Goal: Navigation & Orientation: Find specific page/section

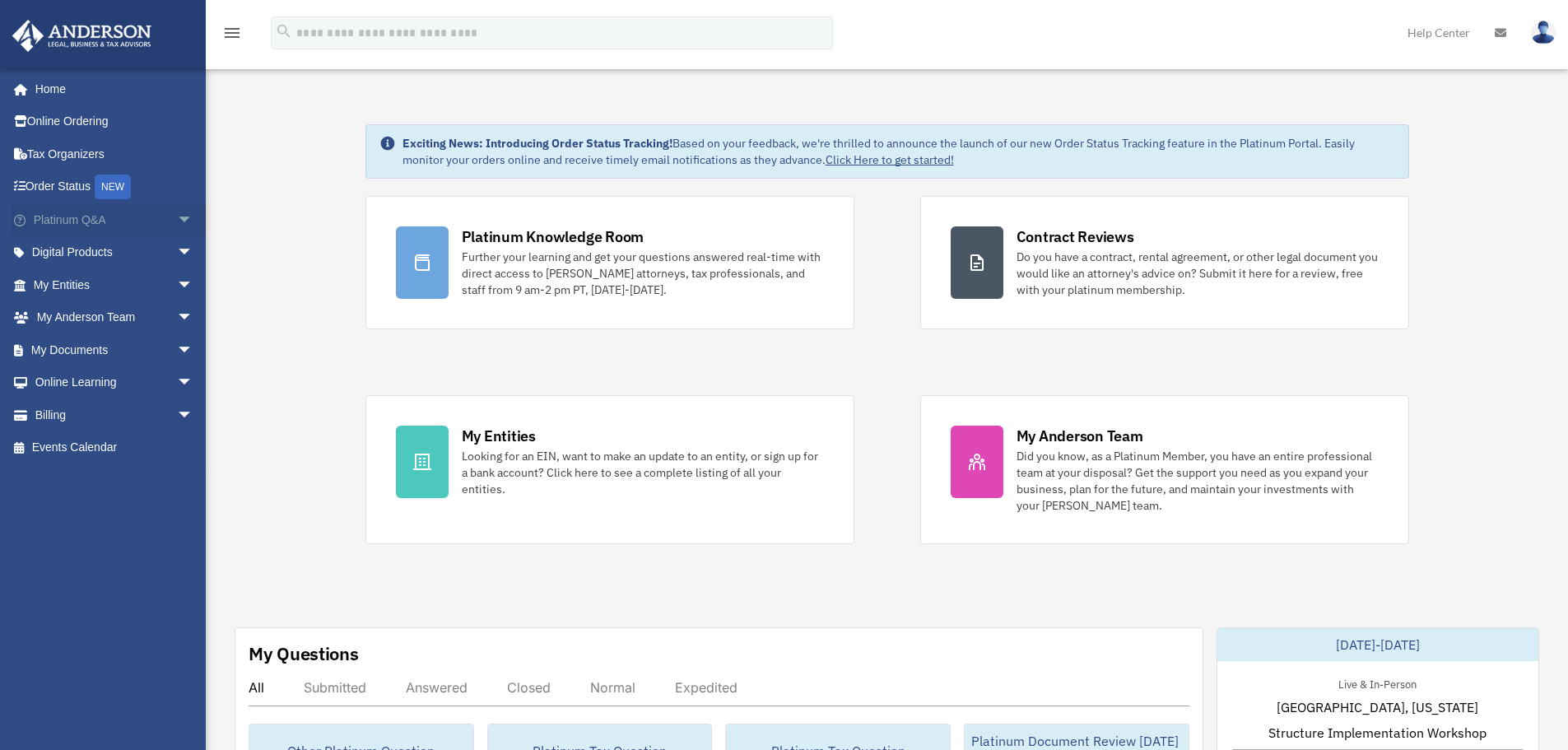
click at [135, 223] on link "Platinum Q&A arrow_drop_down" at bounding box center [114, 219] width 206 height 33
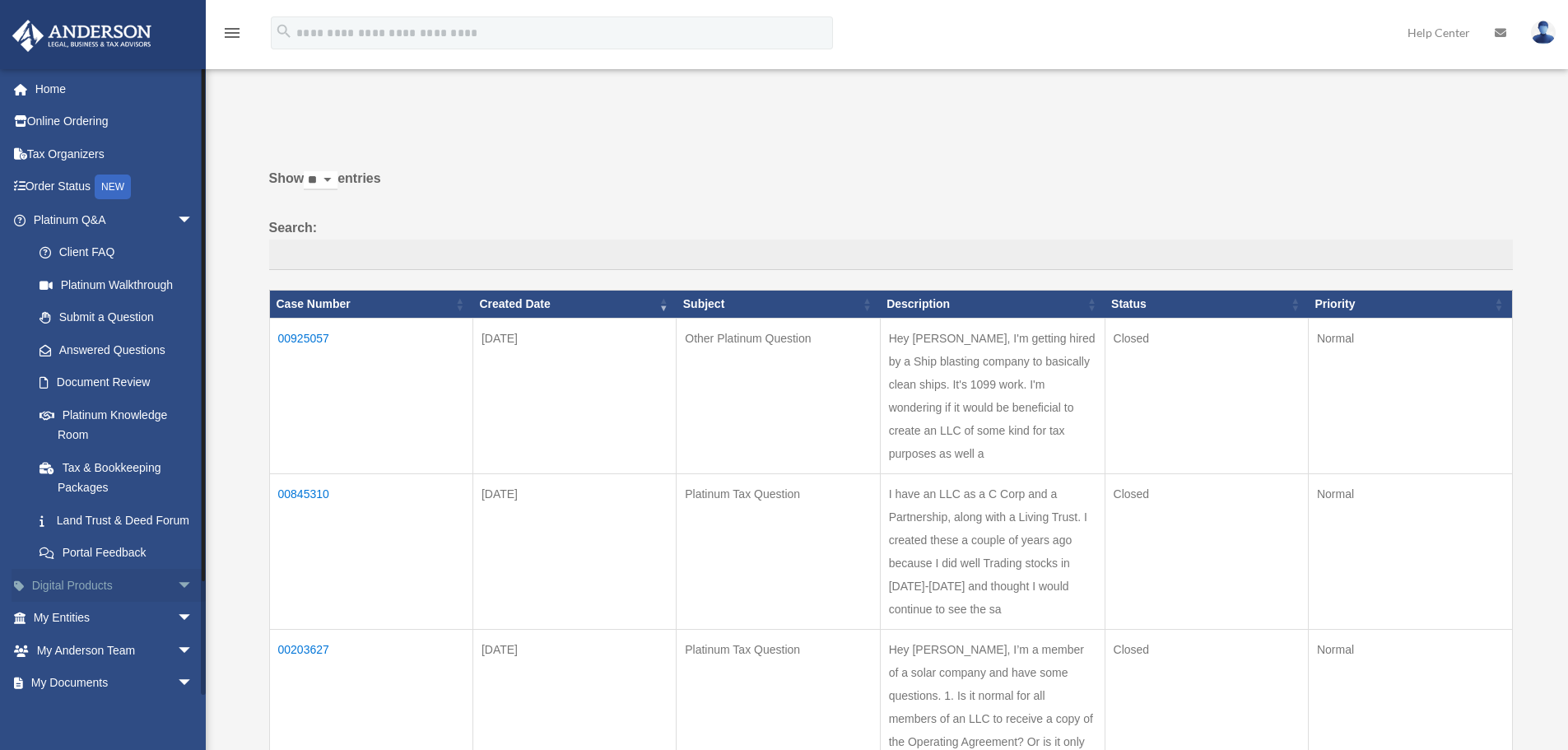
click at [72, 602] on link "Digital Products arrow_drop_down" at bounding box center [114, 585] width 206 height 33
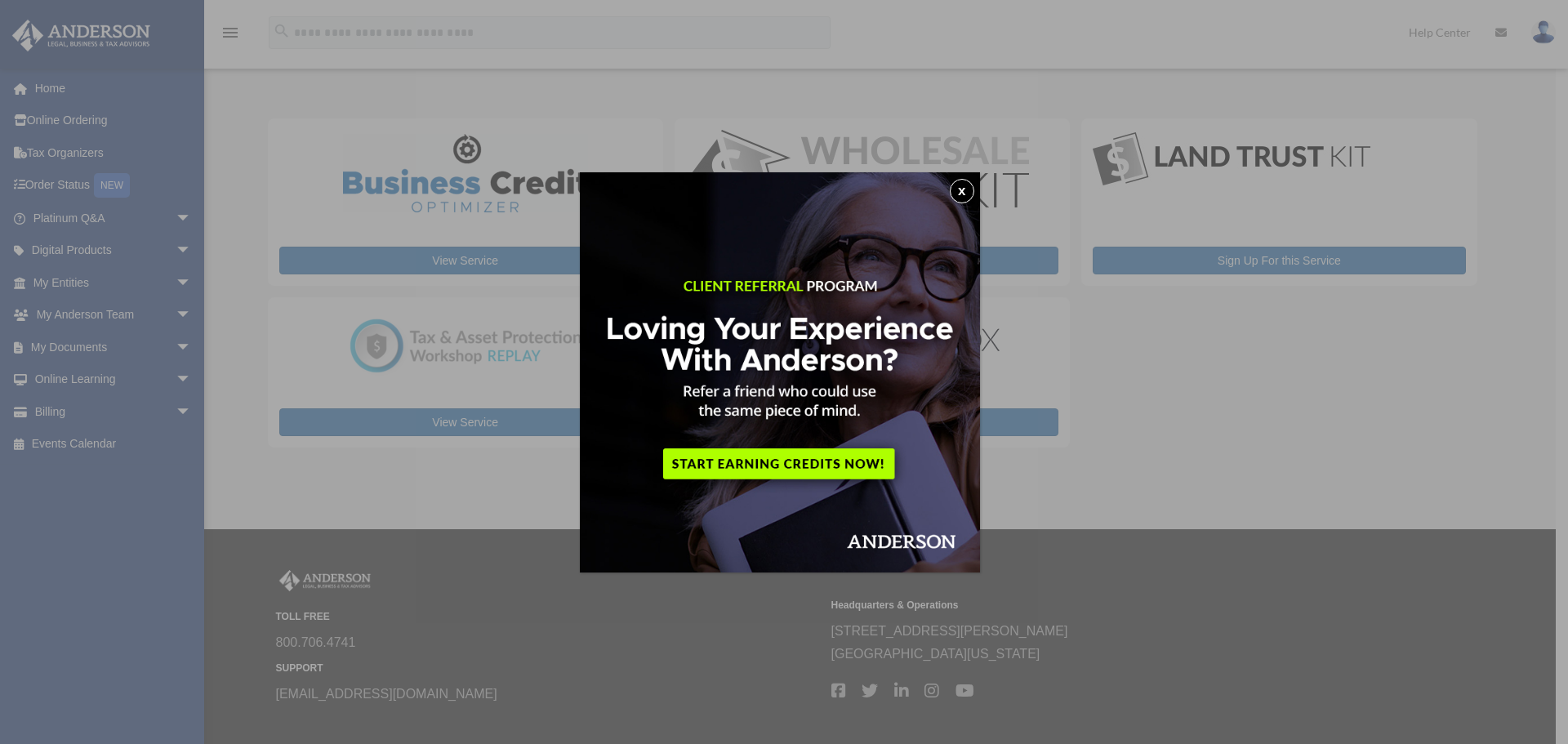
click at [971, 196] on button "x" at bounding box center [962, 190] width 25 height 25
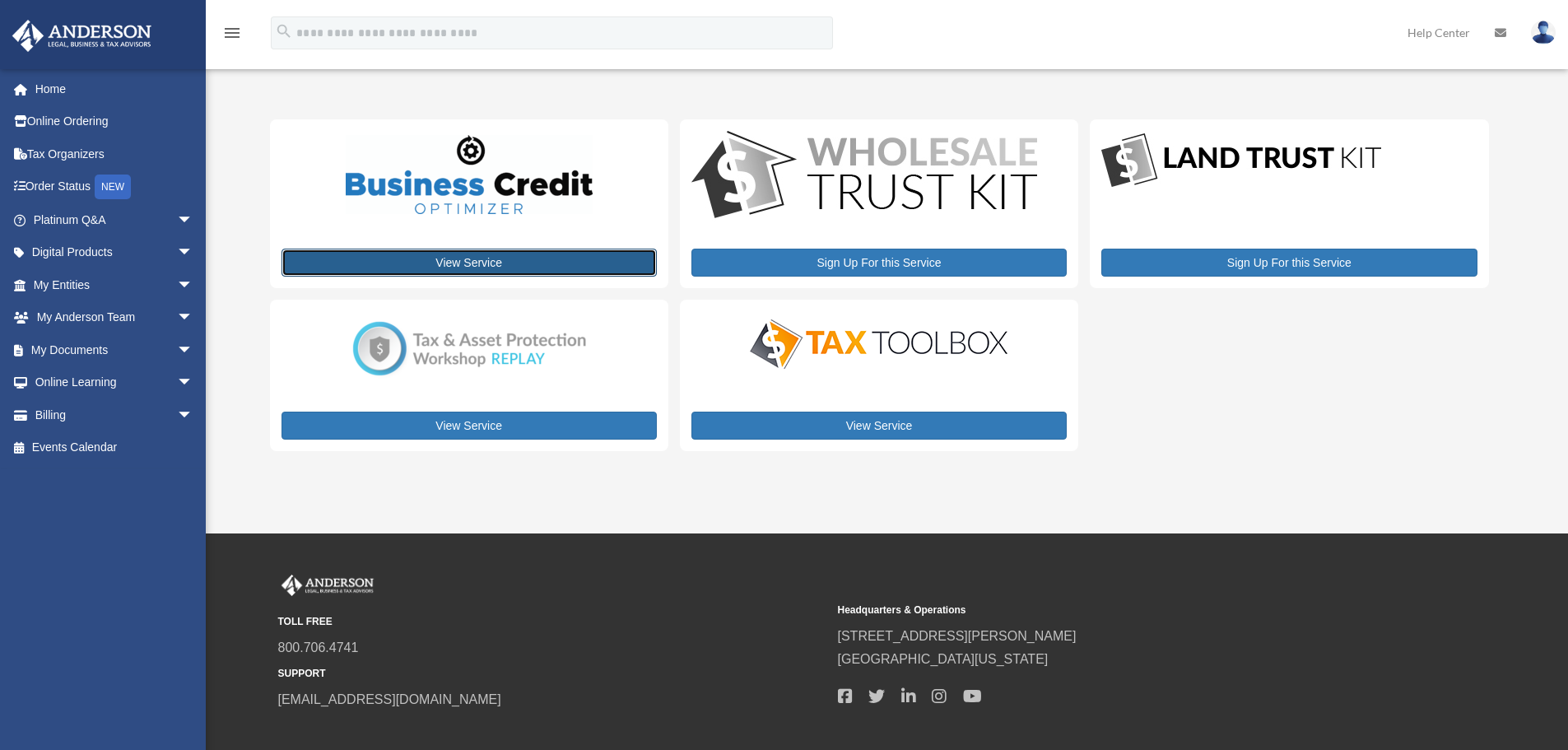
click at [487, 265] on link "View Service" at bounding box center [469, 262] width 375 height 28
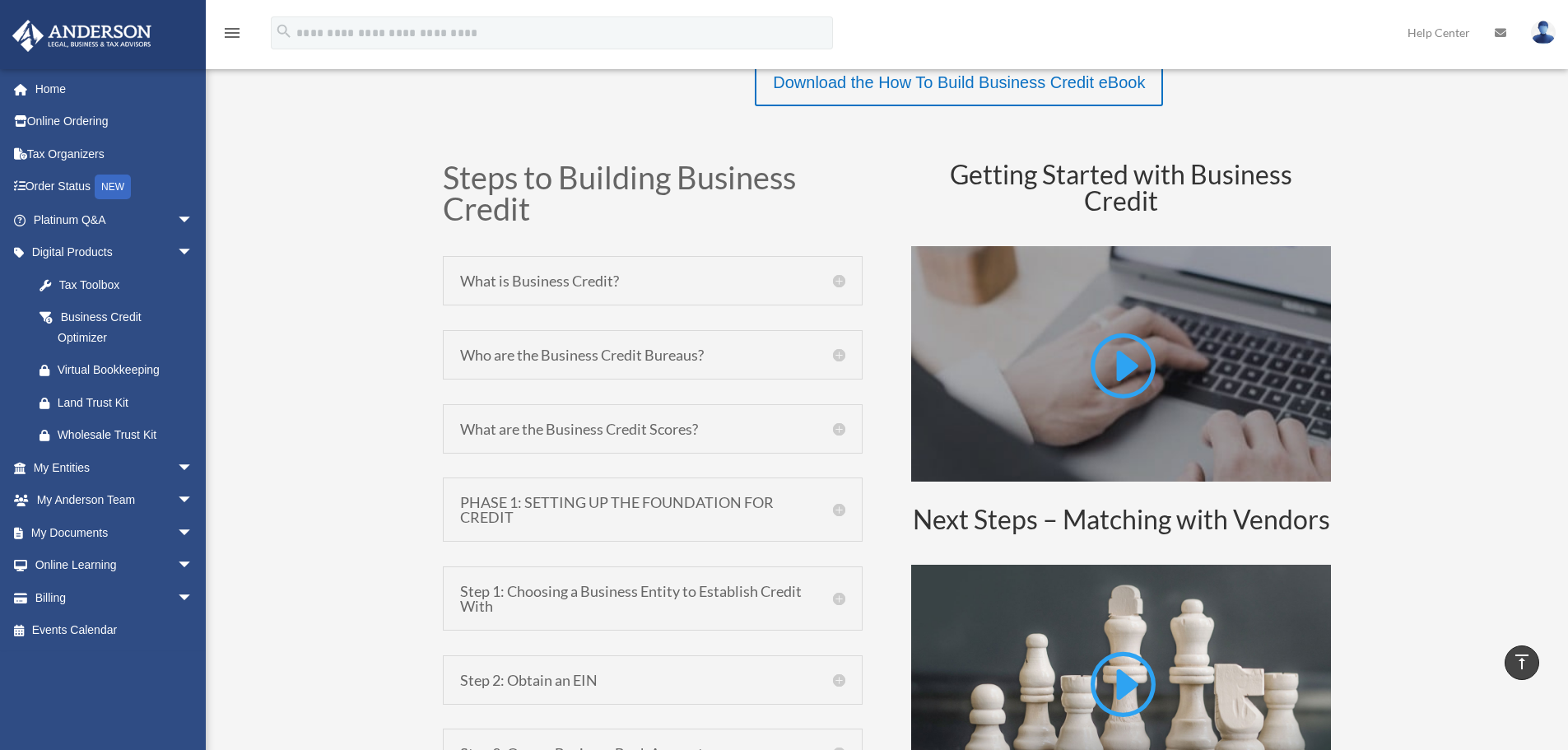
scroll to position [741, 0]
click at [832, 269] on div "What is Business Credit? A business credit report is a record of your company’s…" at bounding box center [653, 279] width 420 height 50
click at [846, 280] on div "What is Business Credit? A business credit report is a record of your company’s…" at bounding box center [653, 279] width 420 height 50
click at [564, 279] on h5 "What is Business Credit?" at bounding box center [652, 279] width 385 height 15
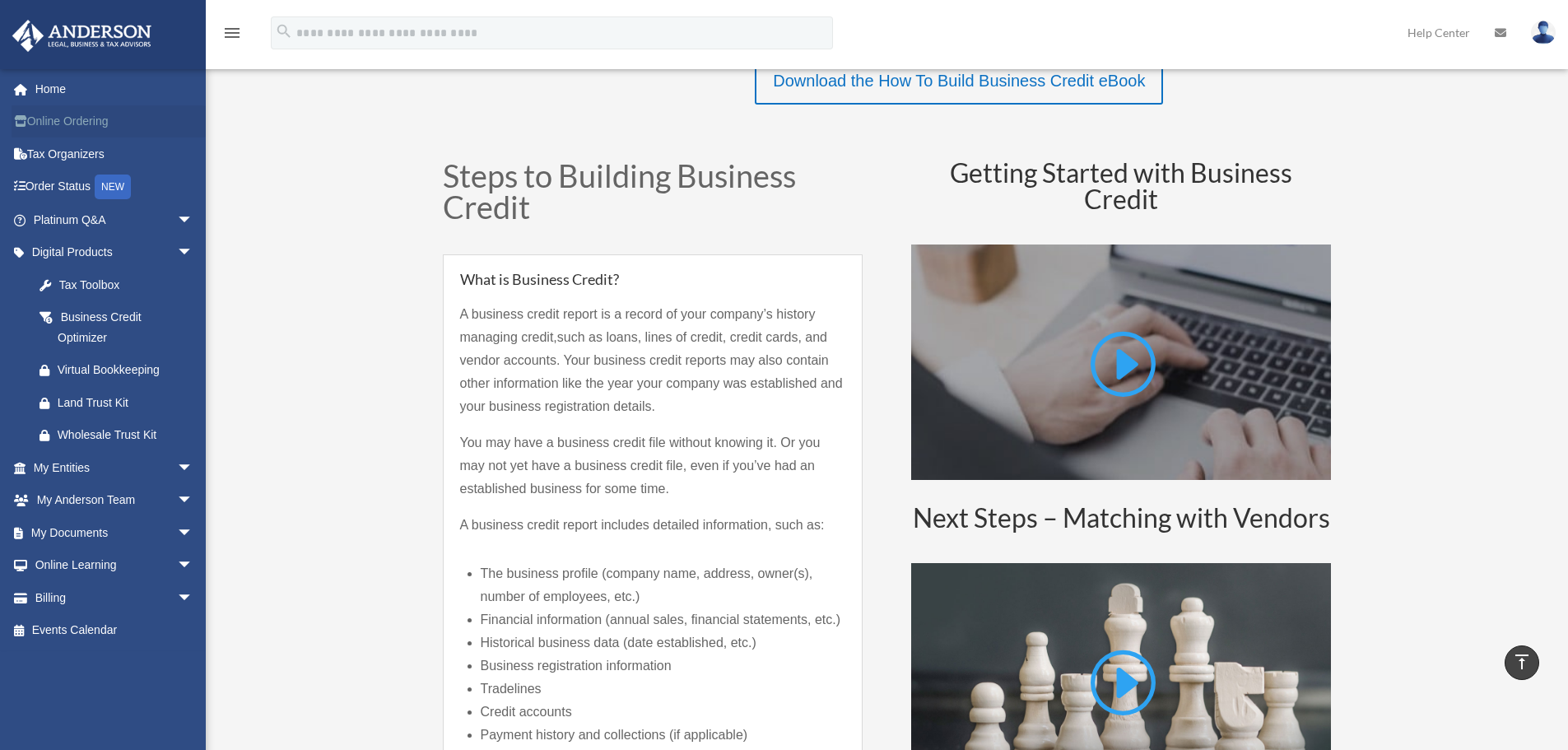
click at [69, 125] on link "Online Ordering" at bounding box center [114, 122] width 206 height 33
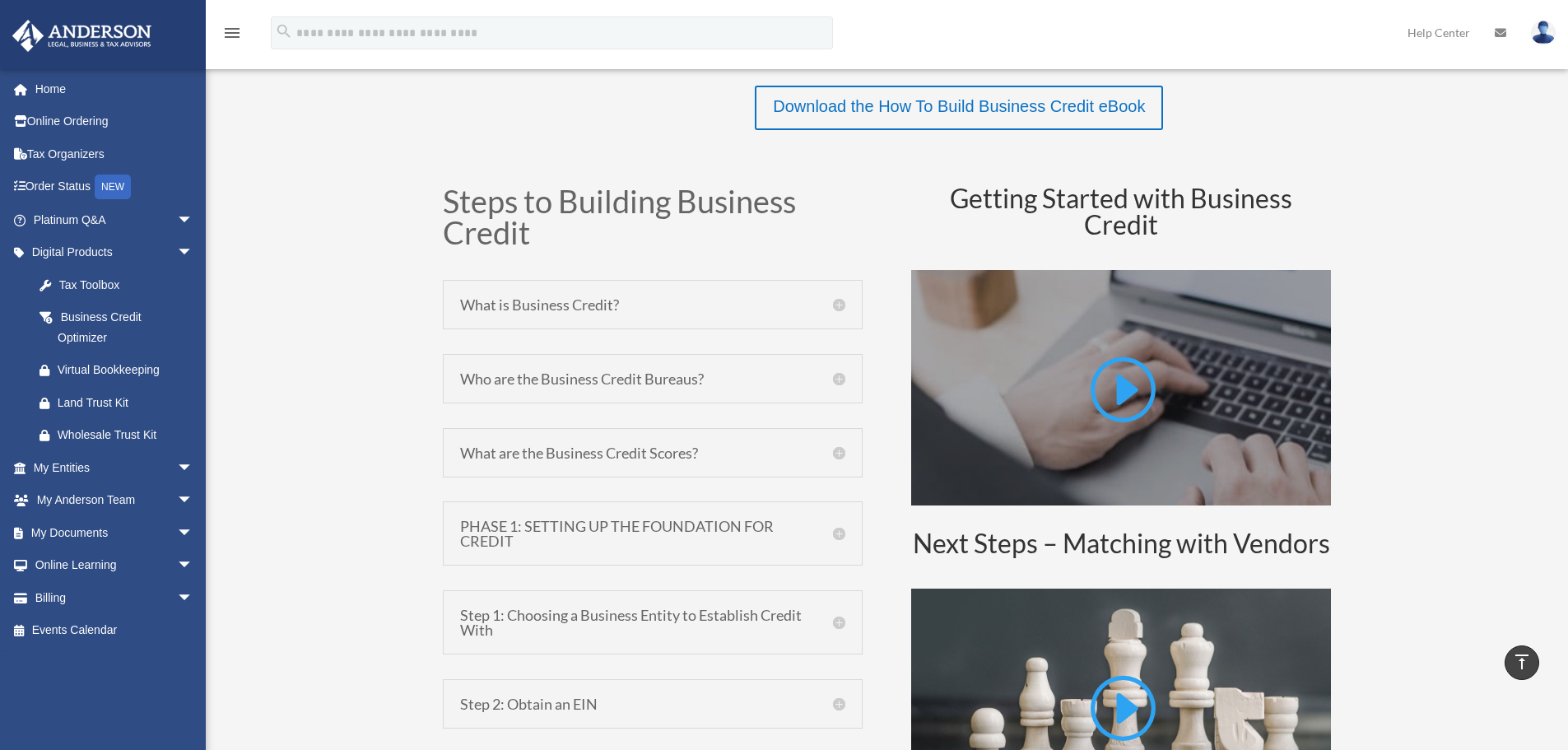
scroll to position [741, 0]
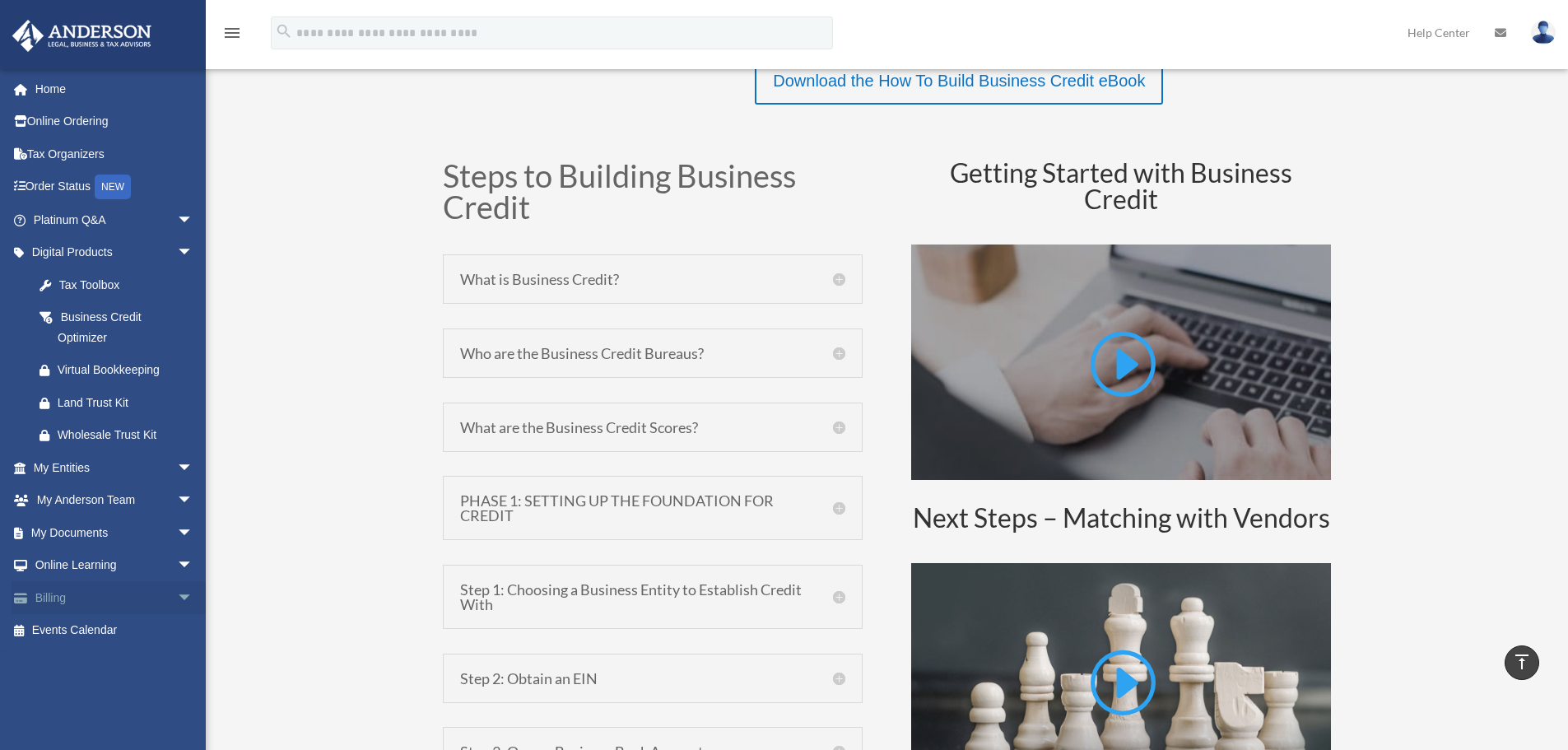
click at [78, 597] on link "Billing arrow_drop_down" at bounding box center [114, 597] width 206 height 33
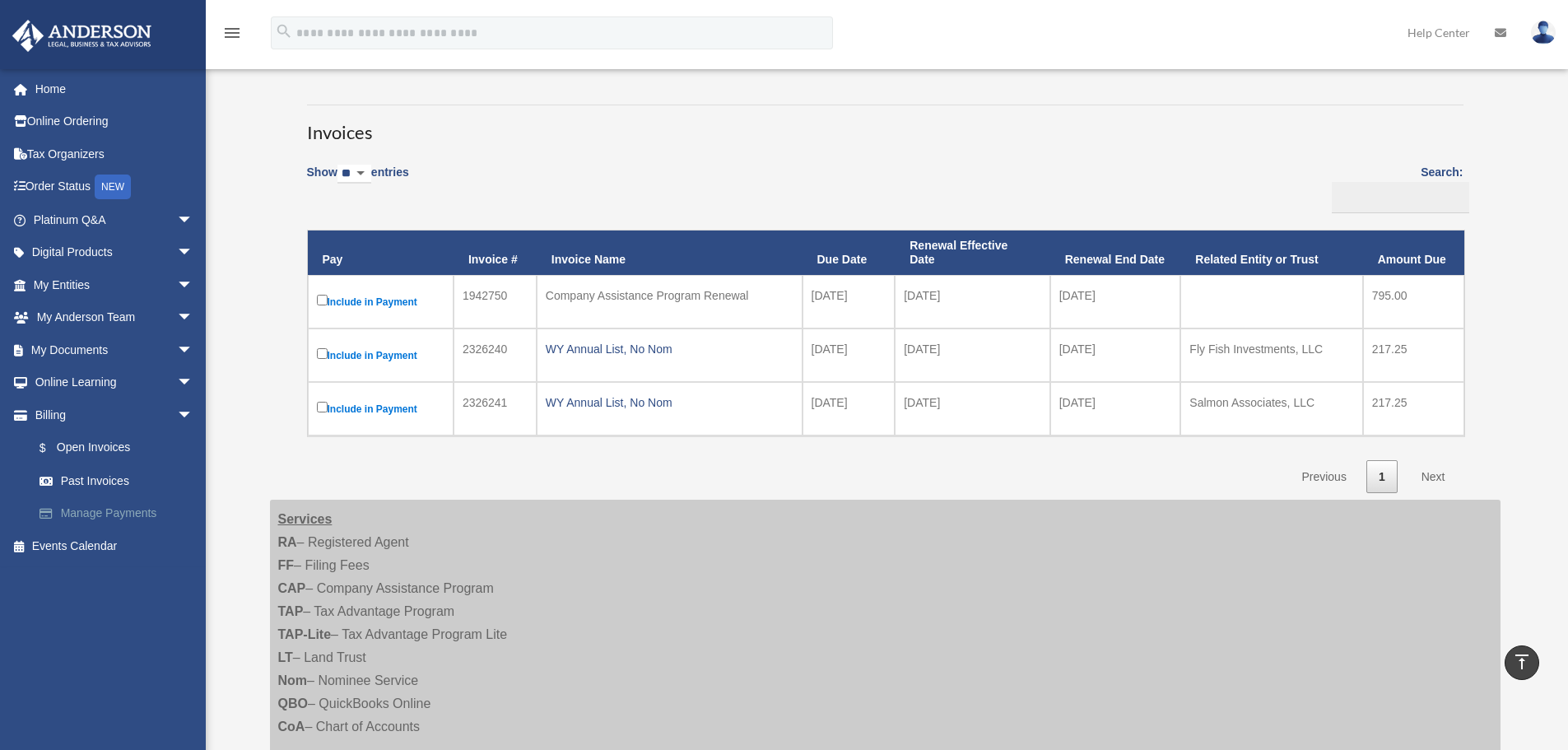
scroll to position [62, 0]
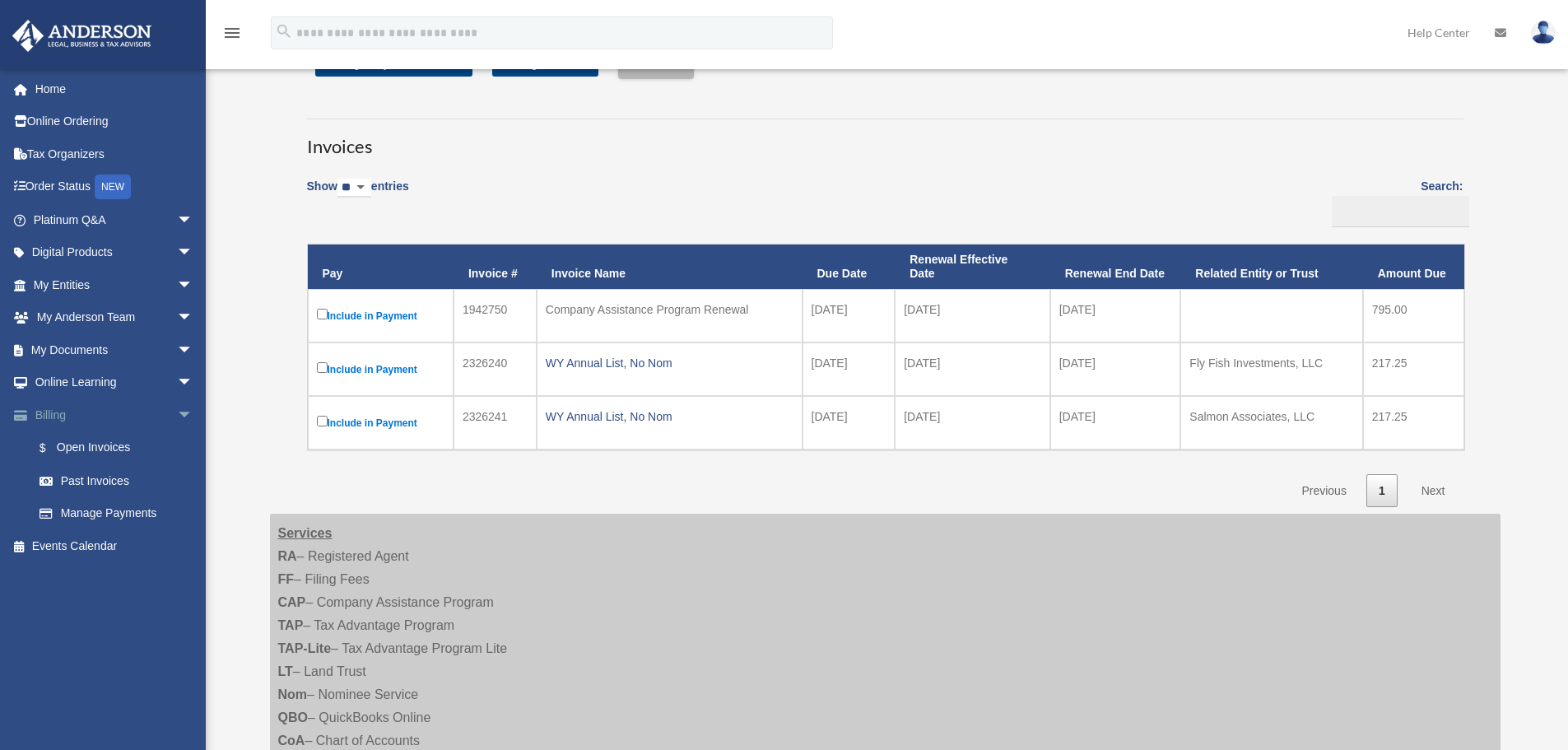
click at [177, 410] on span "arrow_drop_down" at bounding box center [194, 415] width 33 height 33
click at [81, 315] on link "My Anderson Team arrow_drop_down" at bounding box center [114, 318] width 206 height 33
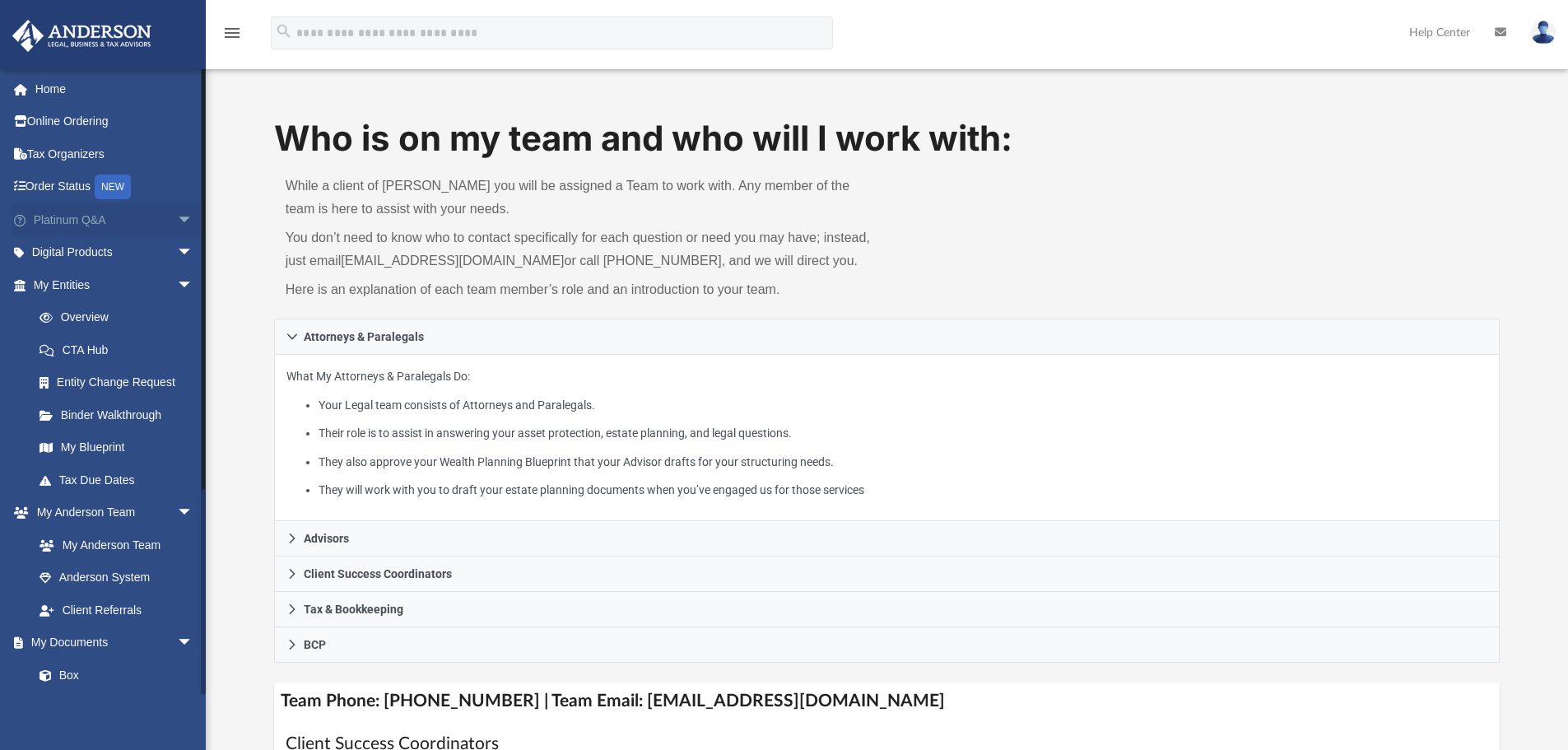
click at [66, 224] on link "Platinum Q&A arrow_drop_down" at bounding box center [114, 219] width 206 height 33
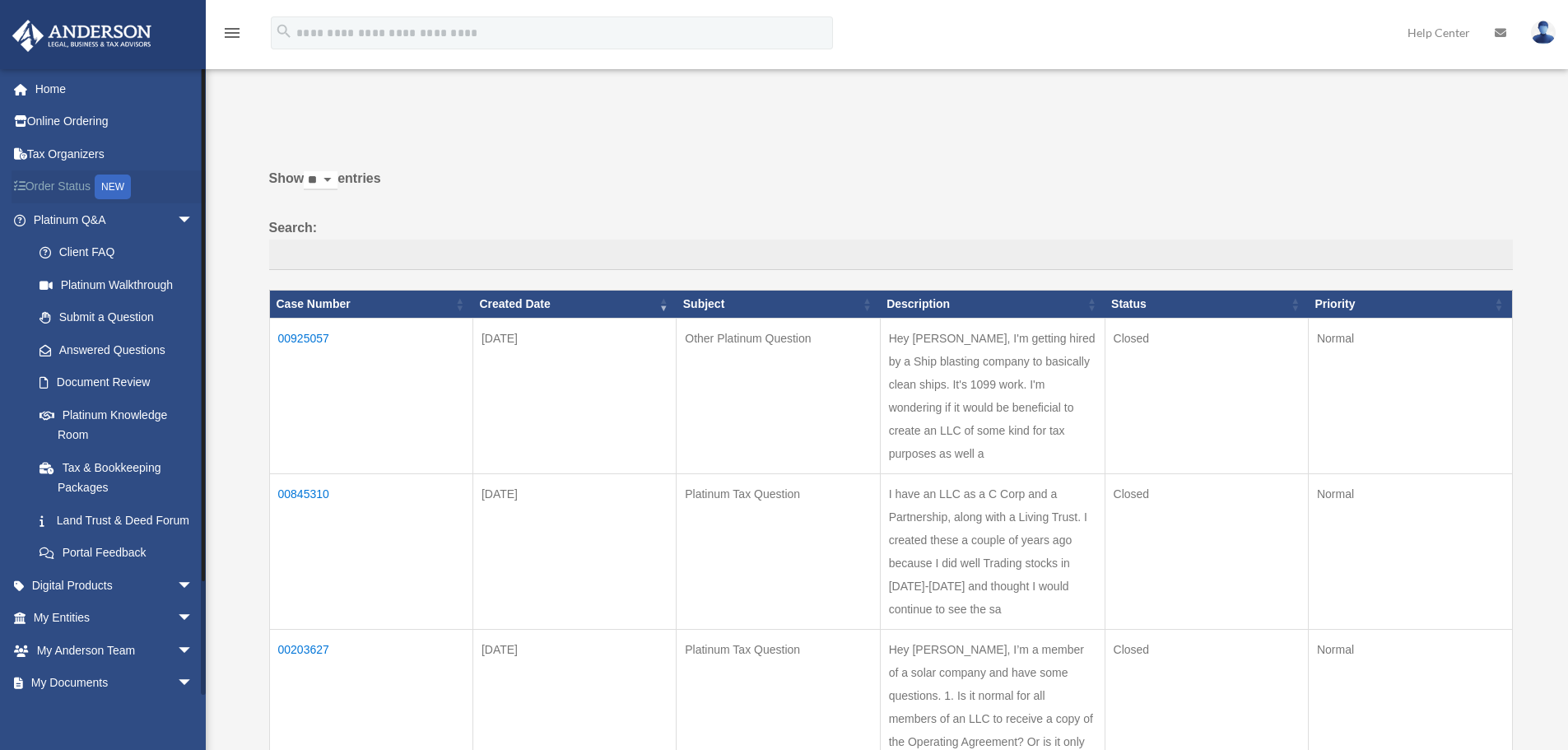
click at [55, 187] on link "Order Status NEW" at bounding box center [114, 187] width 206 height 33
click at [69, 152] on link "Tax Organizers" at bounding box center [114, 153] width 206 height 33
